Goal: Entertainment & Leisure: Consume media (video, audio)

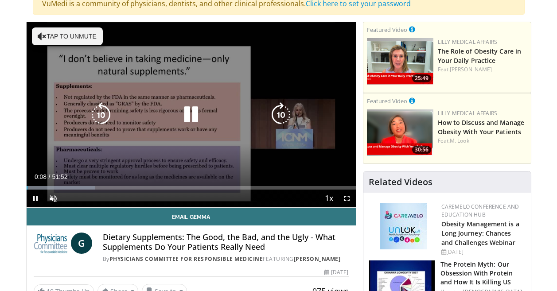
scroll to position [63, 0]
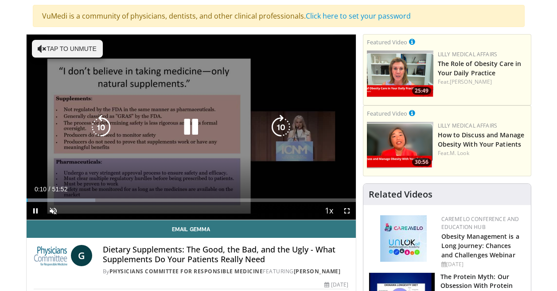
click at [195, 125] on icon "Video Player" at bounding box center [191, 127] width 25 height 25
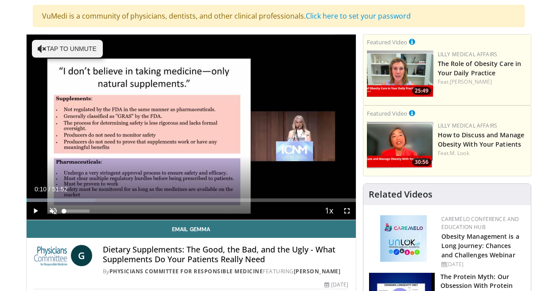
click at [55, 210] on span "Video Player" at bounding box center [53, 211] width 18 height 18
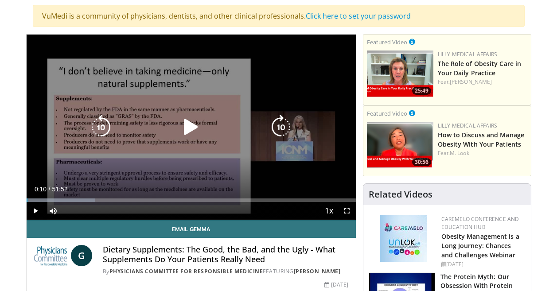
click at [187, 129] on icon "Video Player" at bounding box center [191, 127] width 25 height 25
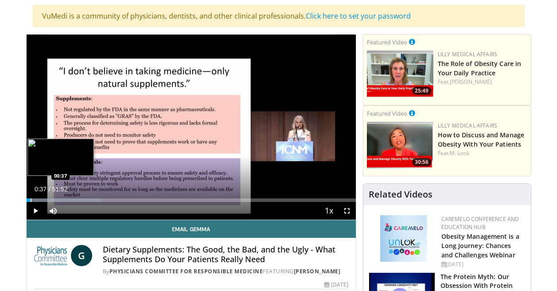
drag, startPoint x: 29, startPoint y: 199, endPoint x: 33, endPoint y: 199, distance: 4.5
click at [31, 199] on div "Progress Bar" at bounding box center [31, 201] width 1 height 4
drag, startPoint x: 47, startPoint y: 196, endPoint x: 51, endPoint y: 199, distance: 5.4
click at [51, 199] on video-js "**********" at bounding box center [191, 128] width 329 height 186
drag, startPoint x: 49, startPoint y: 197, endPoint x: 58, endPoint y: 198, distance: 8.4
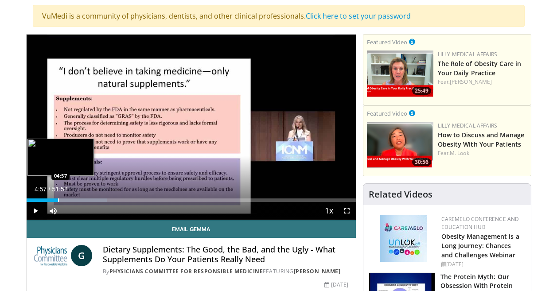
click at [58, 198] on div "Loaded : 24.42% 04:57 04:57" at bounding box center [191, 198] width 329 height 8
drag, startPoint x: 58, startPoint y: 199, endPoint x: 66, endPoint y: 199, distance: 8.4
click at [67, 199] on div "Progress Bar" at bounding box center [67, 201] width 1 height 4
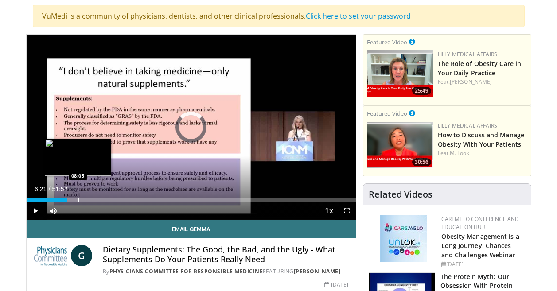
drag, startPoint x: 66, startPoint y: 201, endPoint x: 78, endPoint y: 200, distance: 11.2
click at [78, 200] on div "Progress Bar" at bounding box center [78, 201] width 1 height 4
drag, startPoint x: 75, startPoint y: 200, endPoint x: 89, endPoint y: 201, distance: 13.3
click at [87, 201] on div "Progress Bar" at bounding box center [86, 201] width 1 height 4
